Goal: Information Seeking & Learning: Learn about a topic

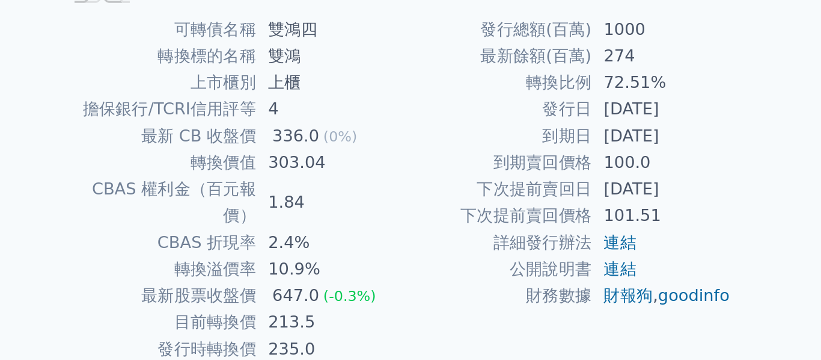
scroll to position [149, 0]
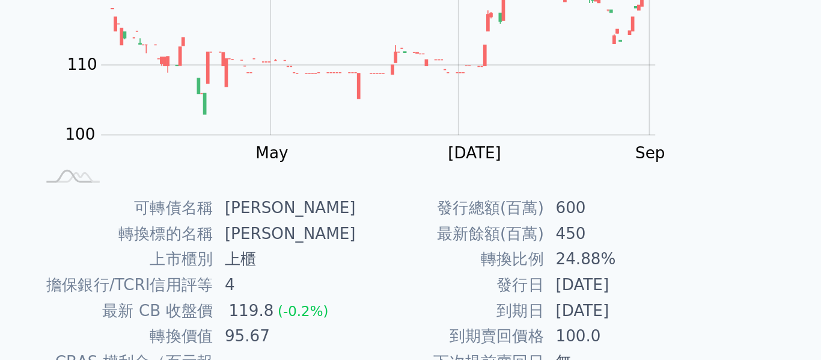
scroll to position [164, 0]
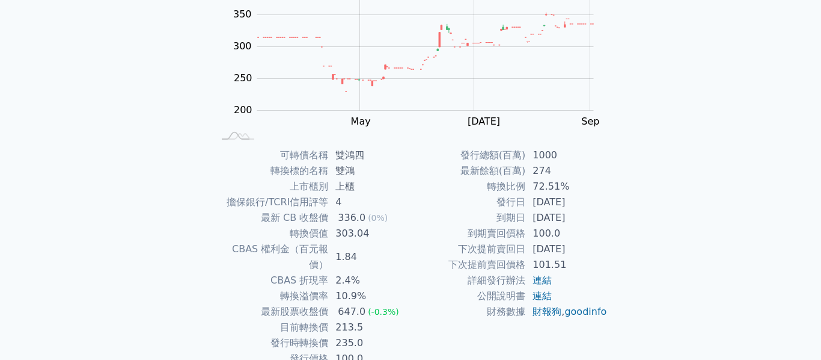
scroll to position [152, 0]
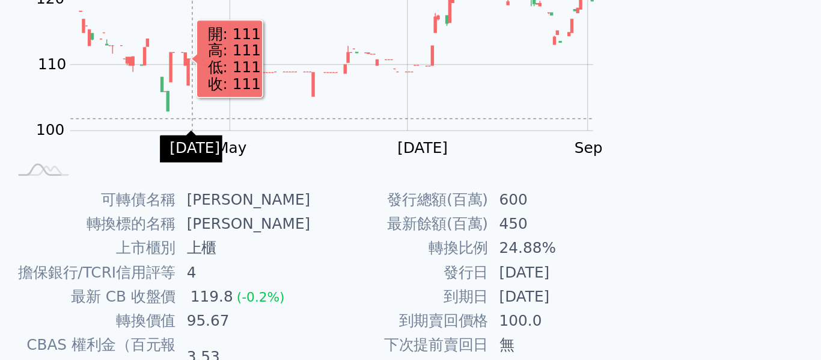
scroll to position [170, 0]
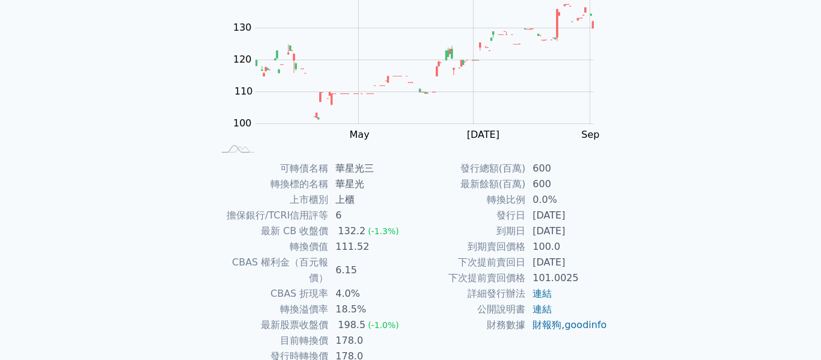
scroll to position [197, 0]
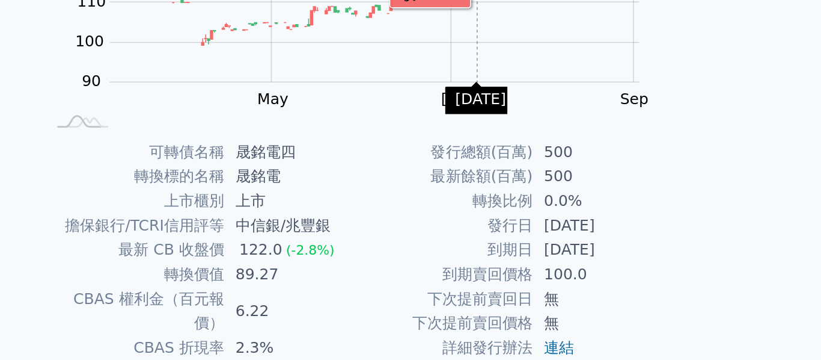
scroll to position [185, 0]
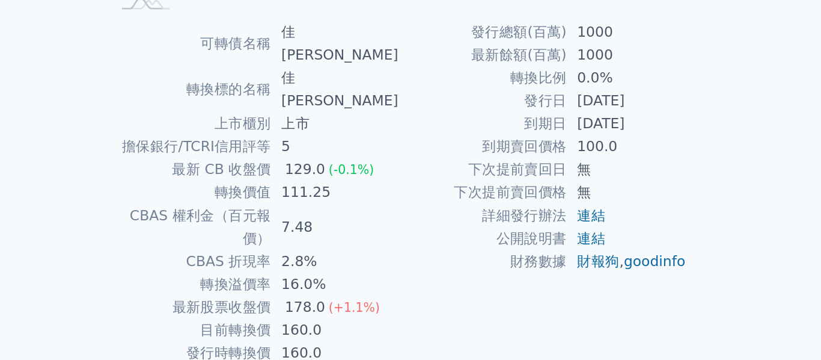
scroll to position [176, 0]
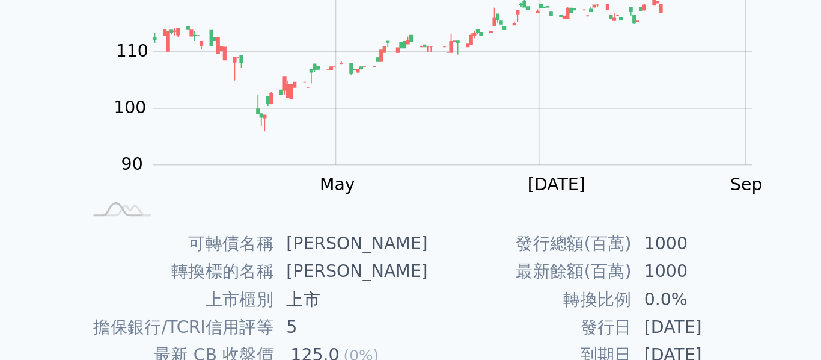
scroll to position [81, 0]
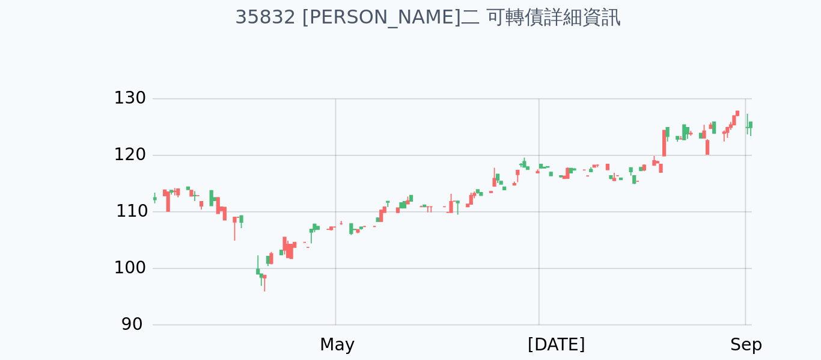
click at [169, 143] on div "可轉債列表 財務數據 可轉債列表 財務數據 登入／註冊 登入／註冊 可轉債列表 › 35832 辛耘二 35832 辛耘二 可轉債詳細資訊 Zoom Out …" at bounding box center [410, 205] width 821 height 572
